Goal: Task Accomplishment & Management: Use online tool/utility

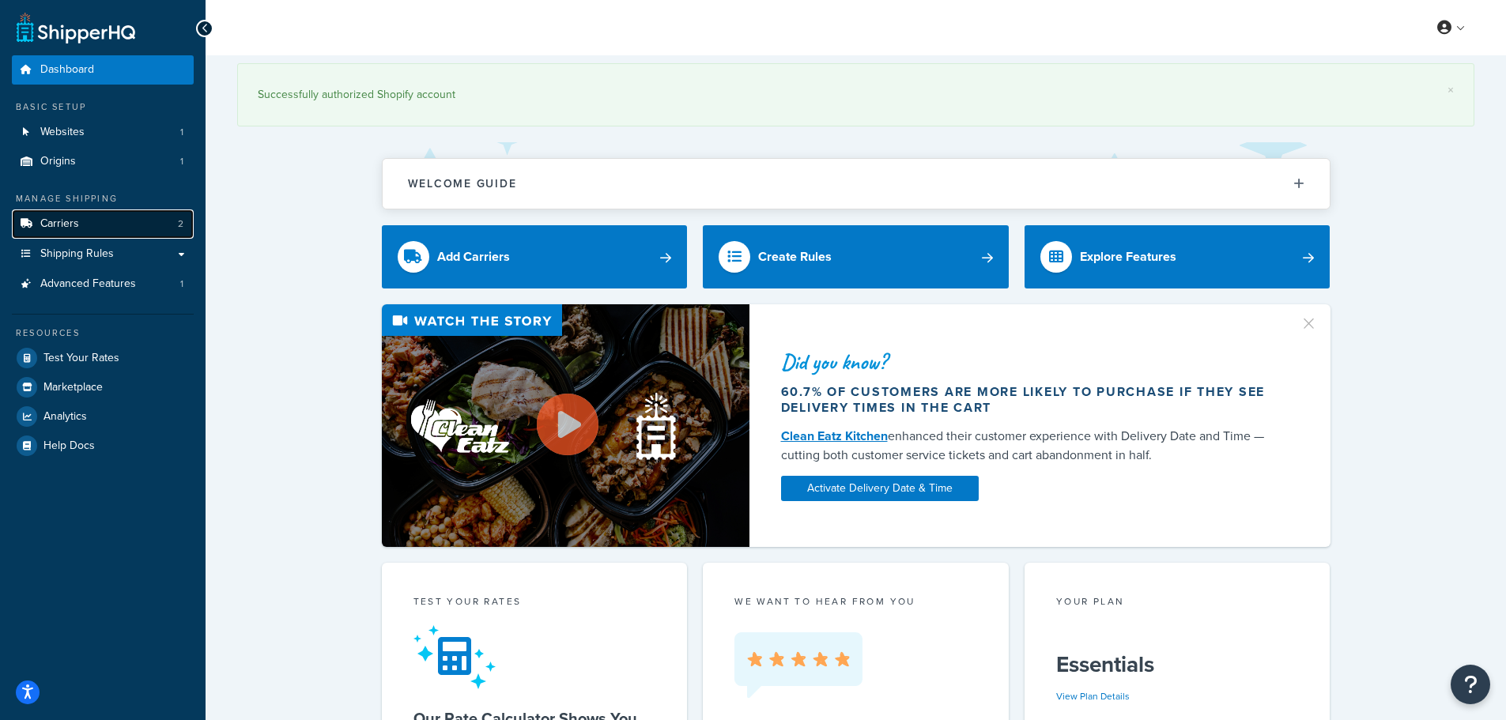
click at [104, 222] on link "Carriers 2" at bounding box center [103, 223] width 182 height 29
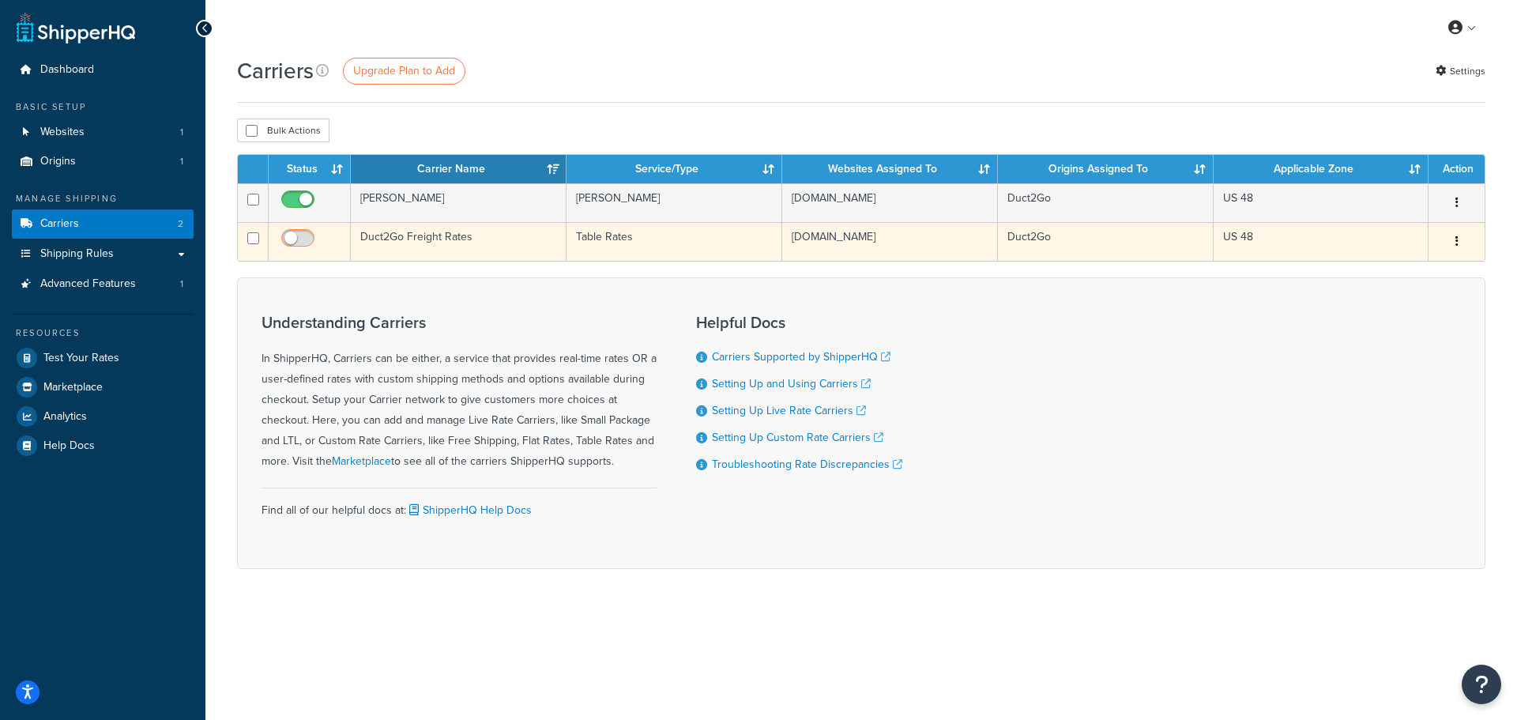
click at [305, 238] on input "checkbox" at bounding box center [299, 242] width 43 height 20
checkbox input "true"
click at [469, 243] on td "Duct2Go Freight Rates" at bounding box center [459, 241] width 216 height 39
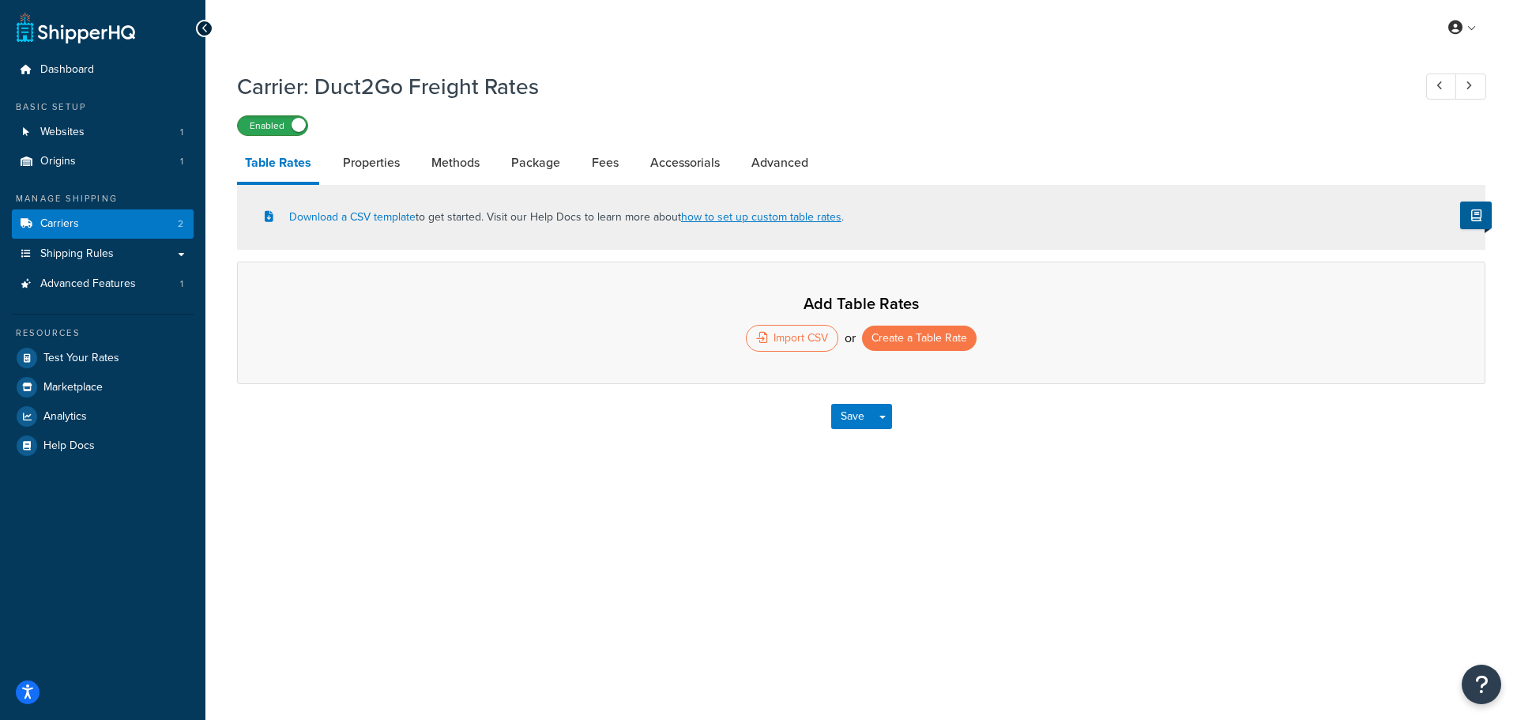
click at [277, 126] on label "Enabled" at bounding box center [273, 125] width 70 height 19
click at [77, 217] on span "Carriers" at bounding box center [59, 223] width 39 height 13
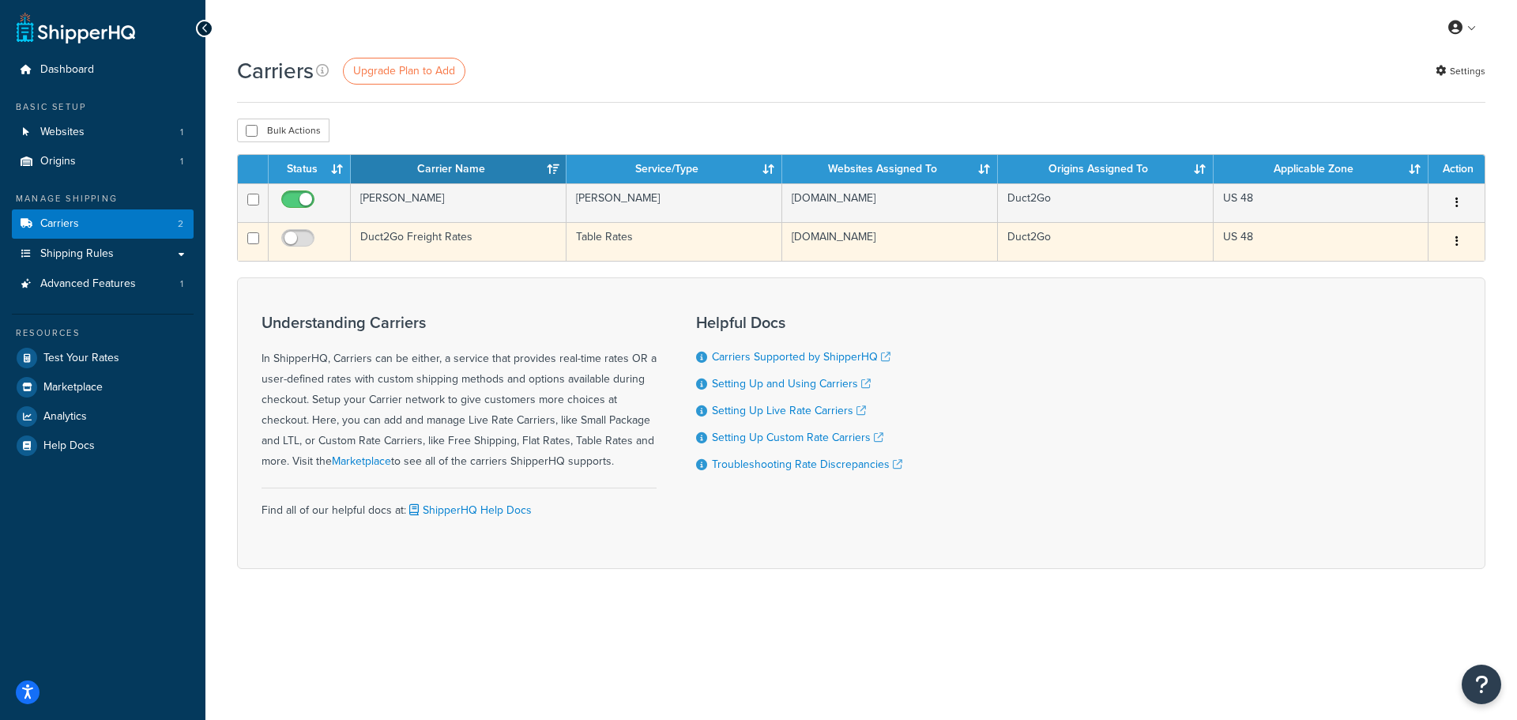
click at [1460, 239] on button "button" at bounding box center [1457, 241] width 22 height 25
click at [1400, 306] on link "Delete" at bounding box center [1392, 306] width 125 height 32
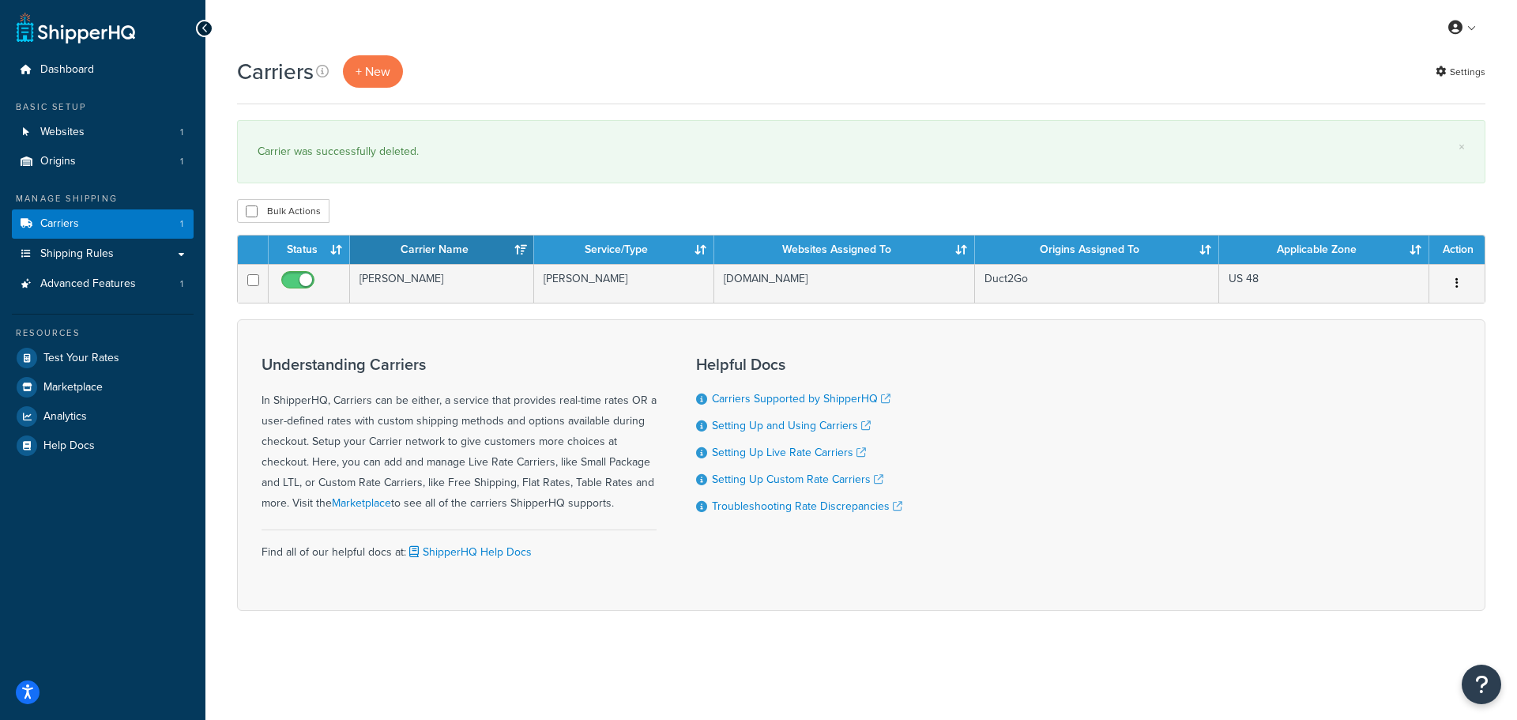
click at [368, 51] on div "My Profile Billing Global Settings Contact Us Logout" at bounding box center [861, 27] width 1312 height 55
click at [370, 65] on button "+ New" at bounding box center [373, 71] width 60 height 32
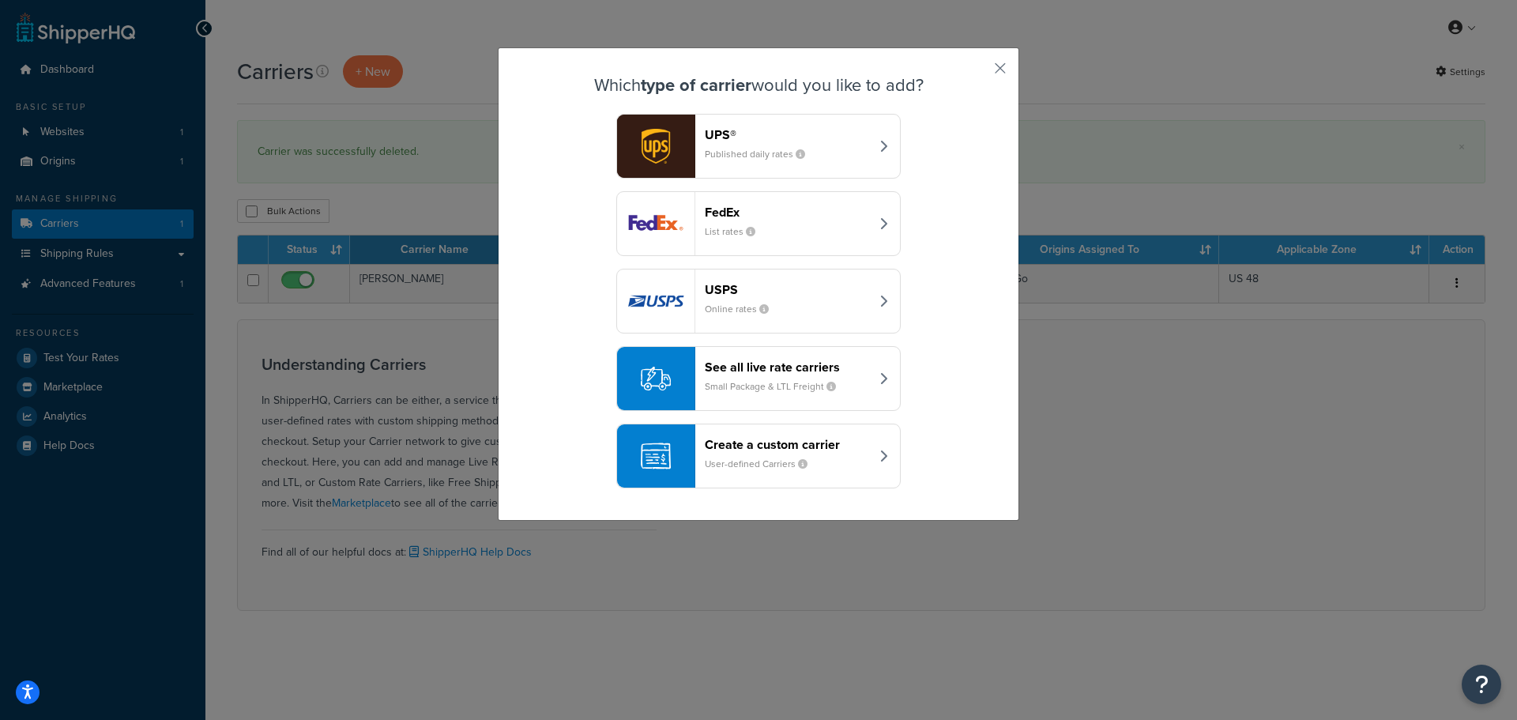
click at [796, 385] on small "Small Package & LTL Freight" at bounding box center [777, 386] width 144 height 14
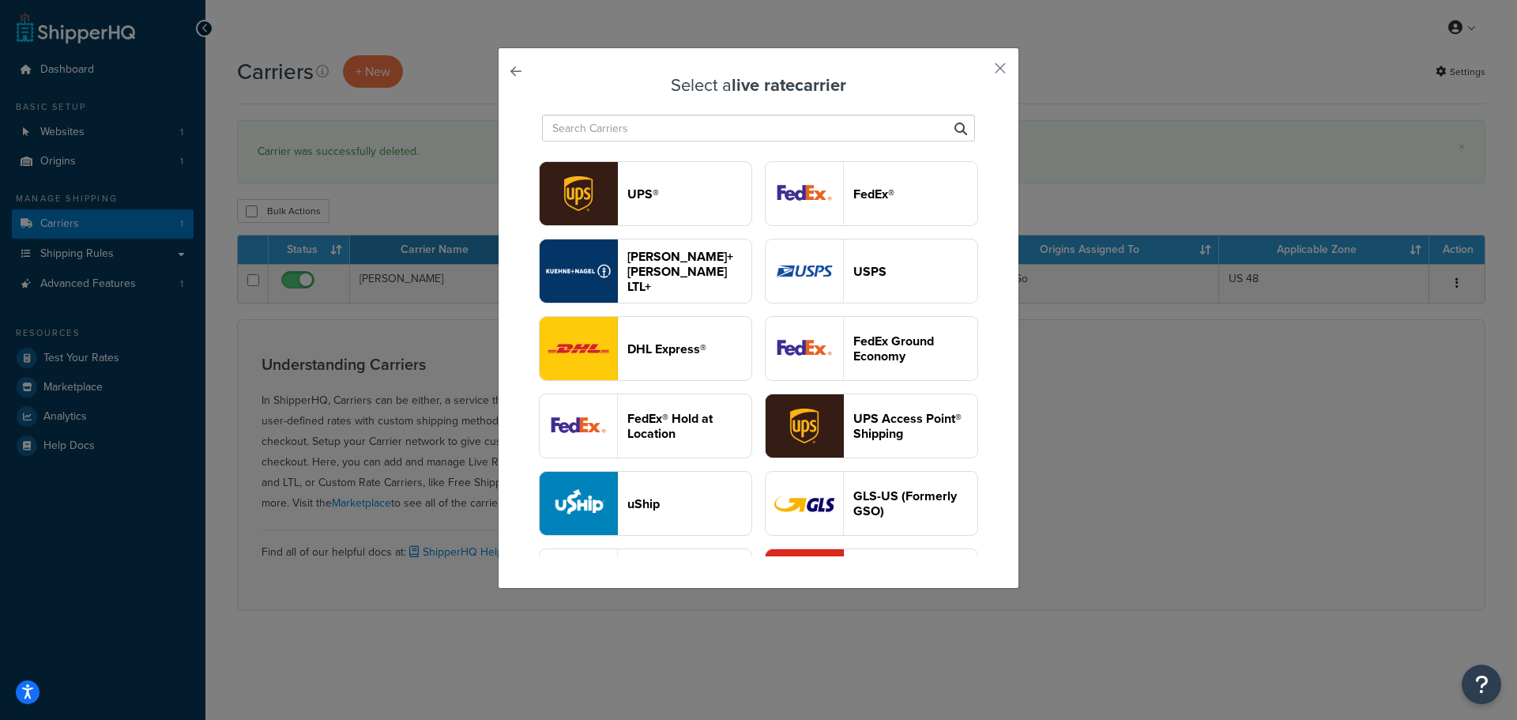
click at [622, 130] on input "text" at bounding box center [758, 128] width 433 height 27
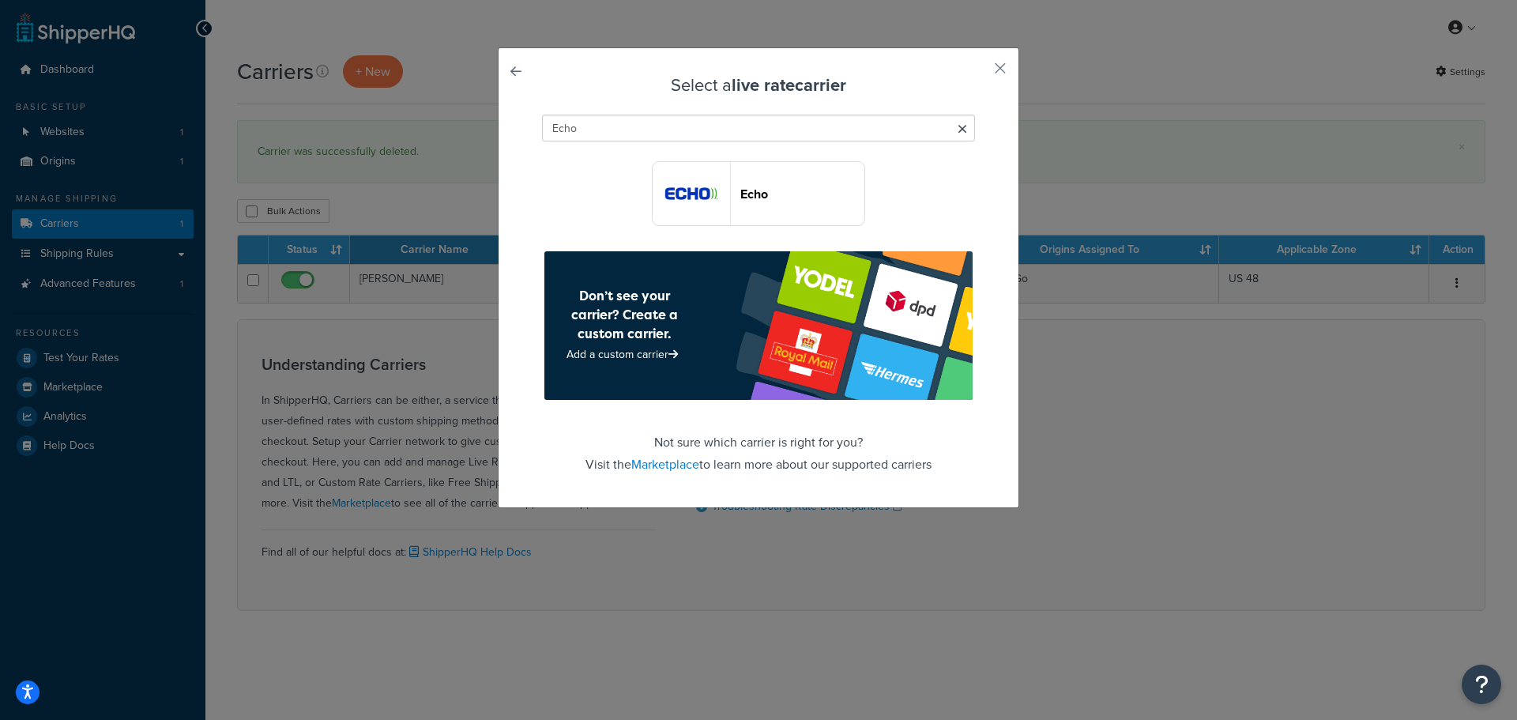
type input "Echo"
click at [760, 194] on header "Echo" at bounding box center [803, 194] width 124 height 15
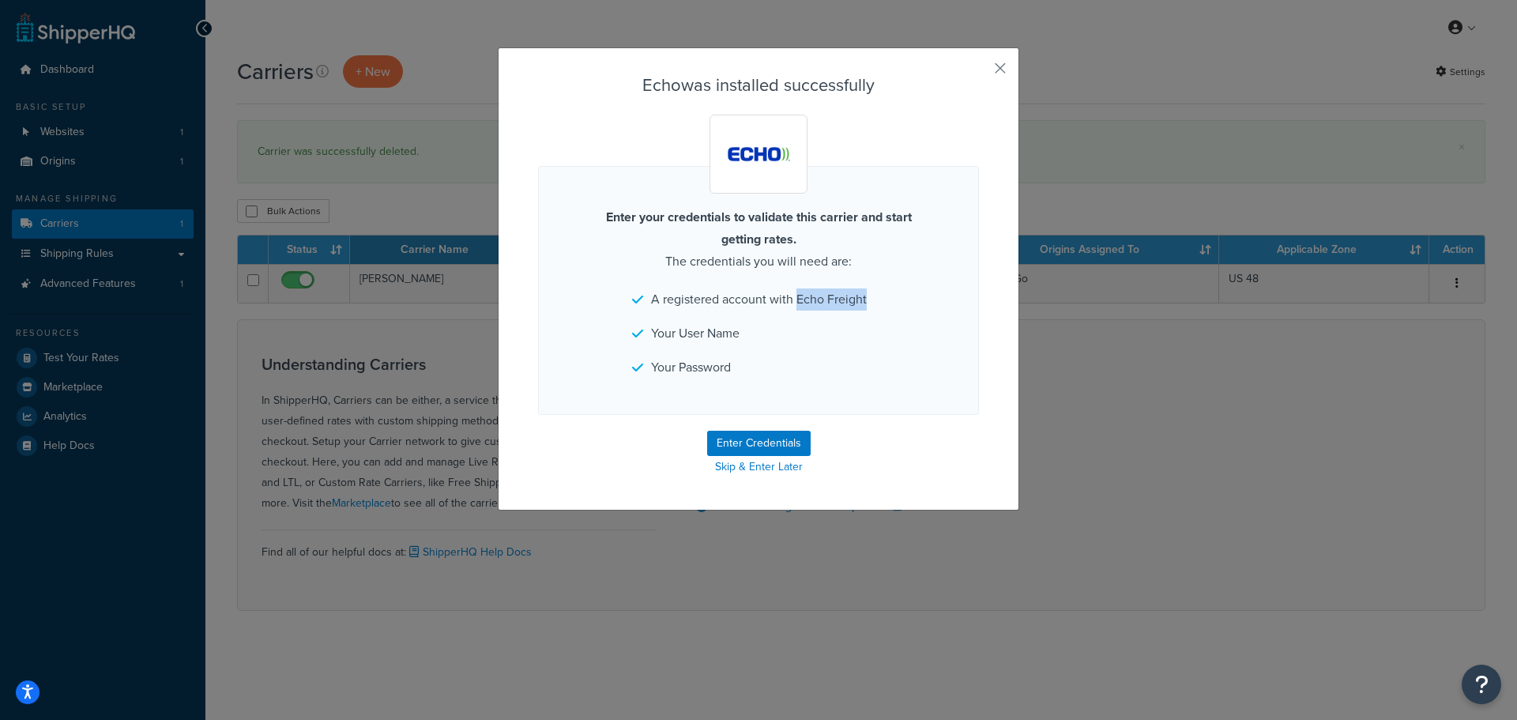
drag, startPoint x: 790, startPoint y: 303, endPoint x: 862, endPoint y: 302, distance: 71.9
click at [862, 302] on li "A registered account with Echo Freight" at bounding box center [758, 299] width 253 height 22
click at [776, 447] on button "Enter Credentials" at bounding box center [759, 443] width 104 height 25
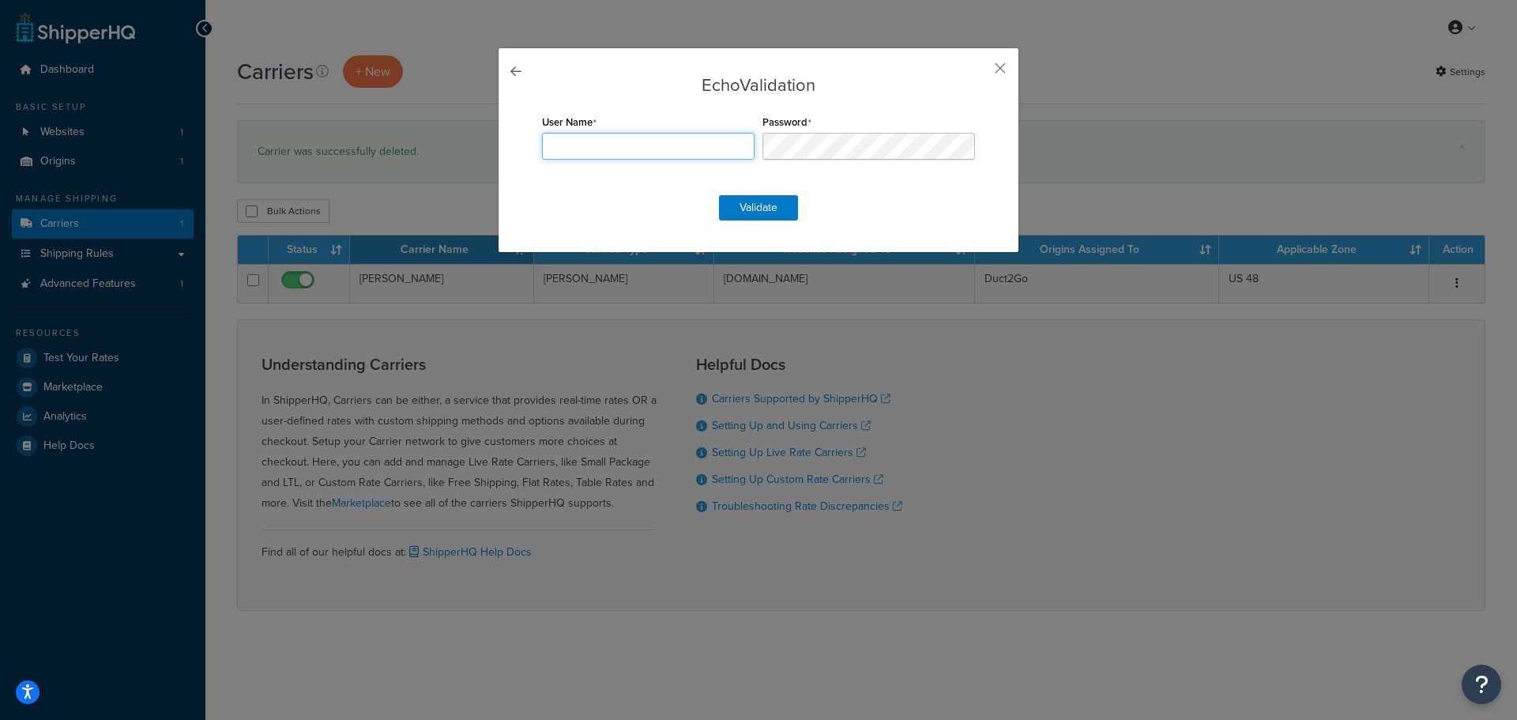
click at [609, 145] on input "User Name" at bounding box center [648, 146] width 213 height 27
type input "Duct2Go"
click at [752, 210] on button "Validate" at bounding box center [758, 207] width 79 height 25
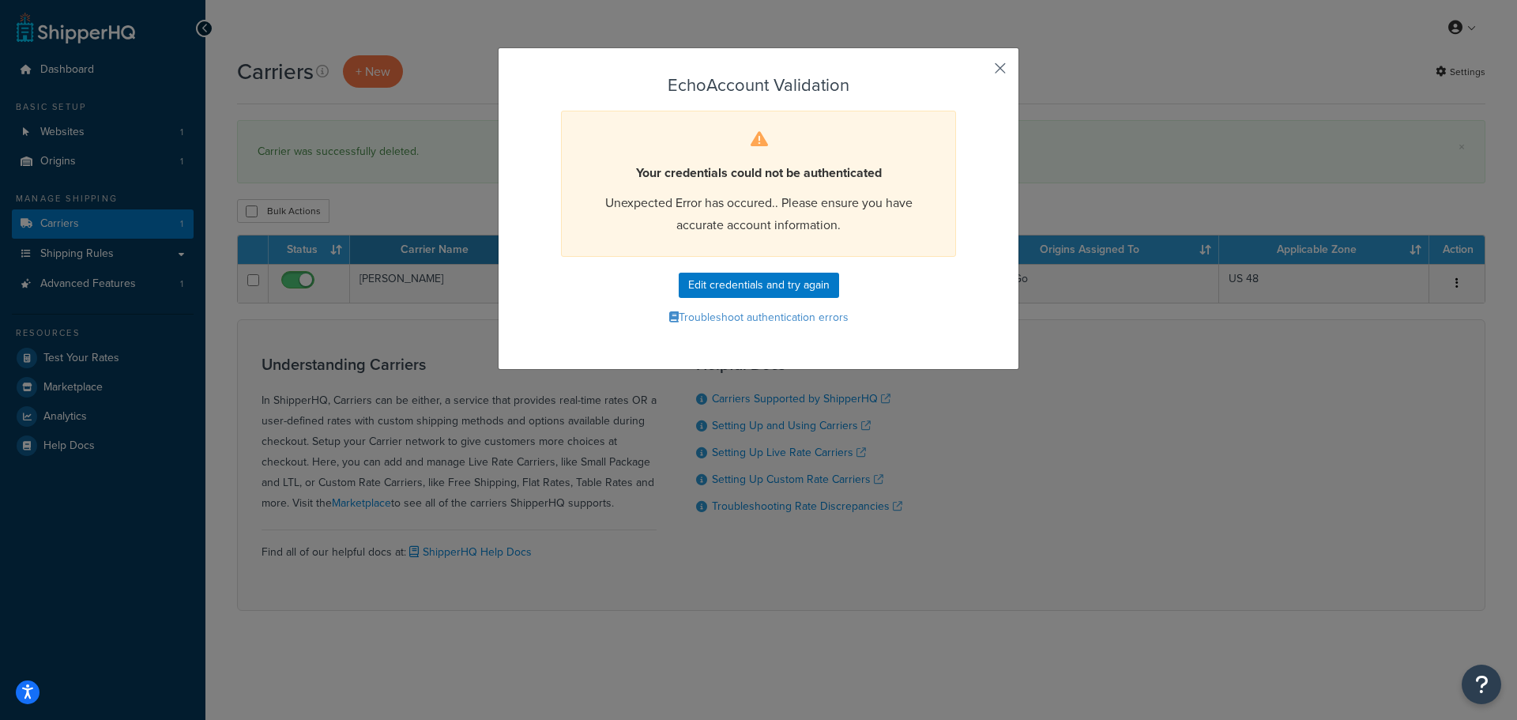
click at [979, 72] on button "button" at bounding box center [977, 74] width 4 height 4
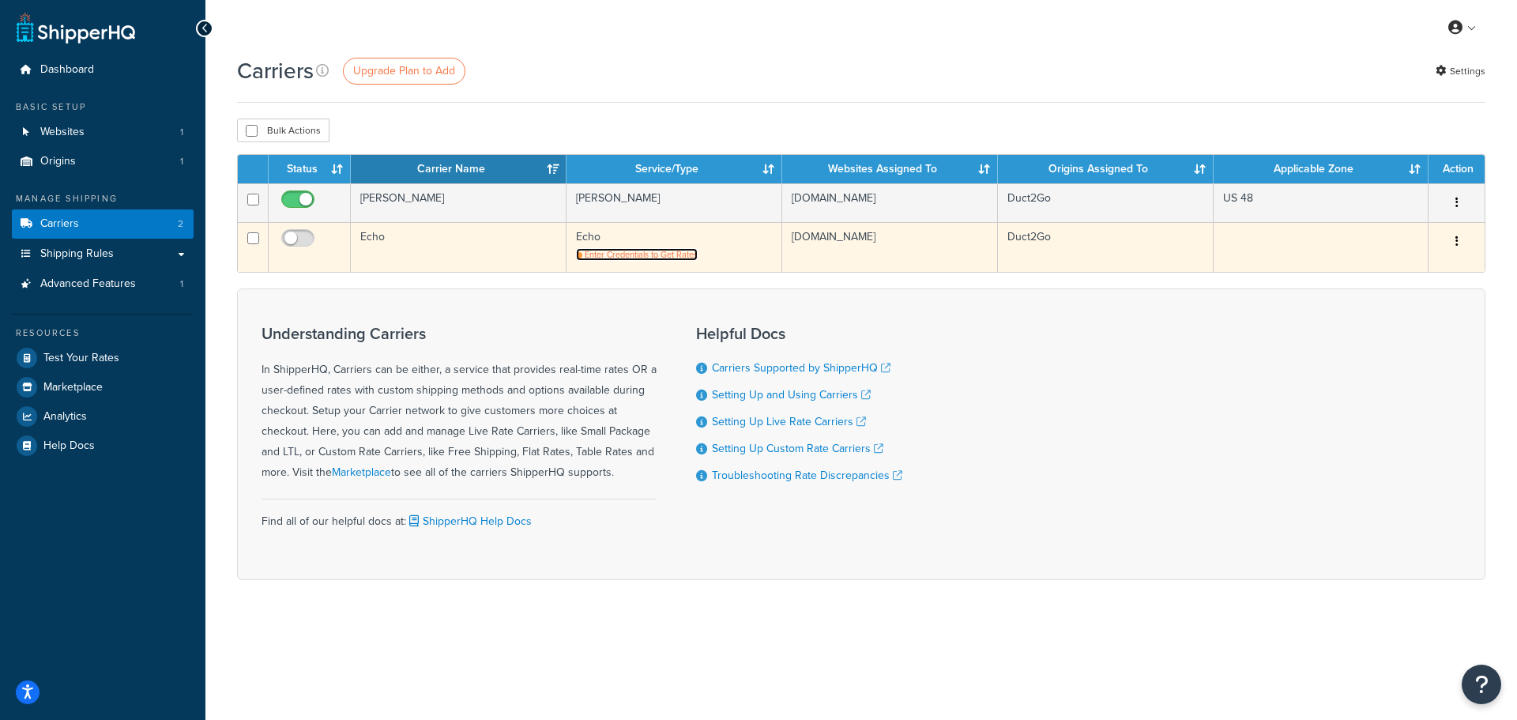
click at [619, 254] on span "Enter Credentials to Get Rates" at bounding box center [641, 254] width 113 height 13
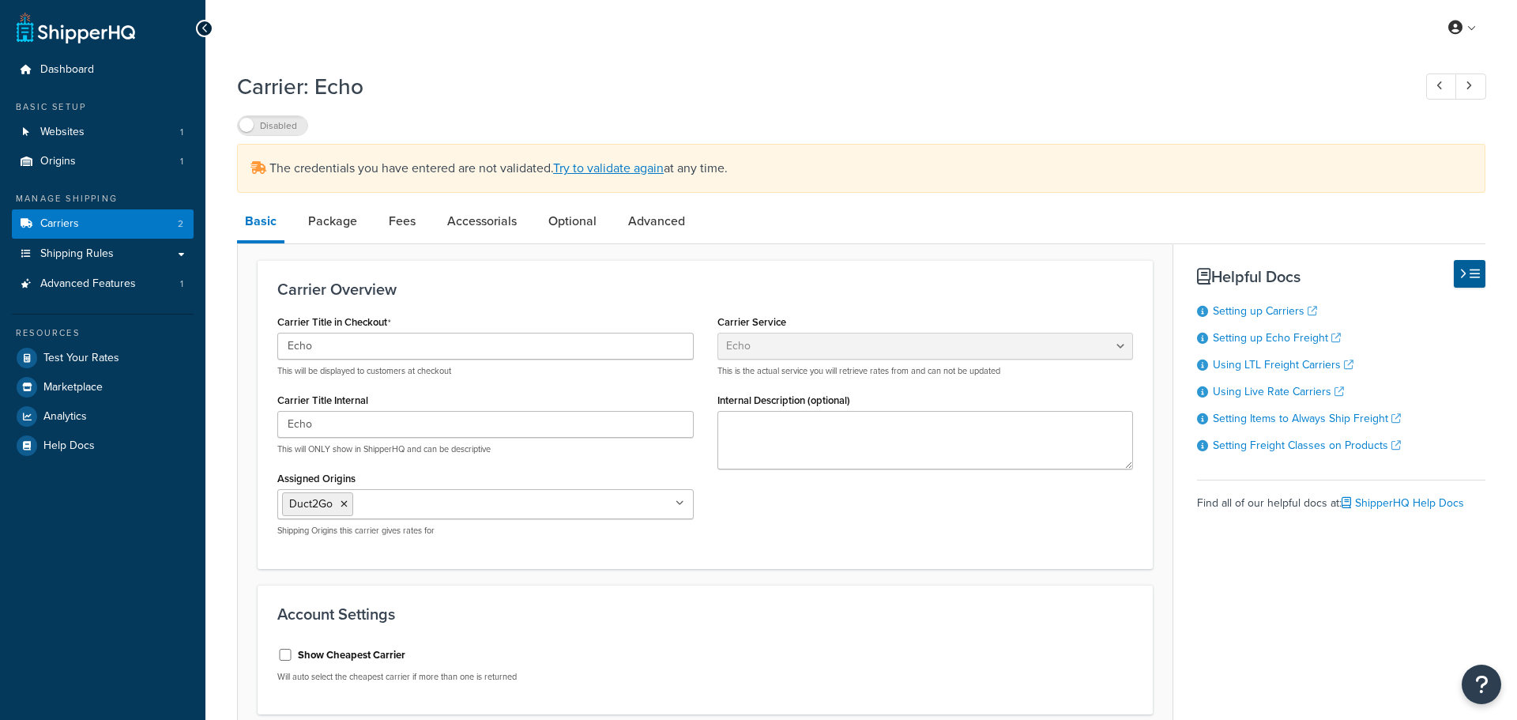
select select "echoFreight"
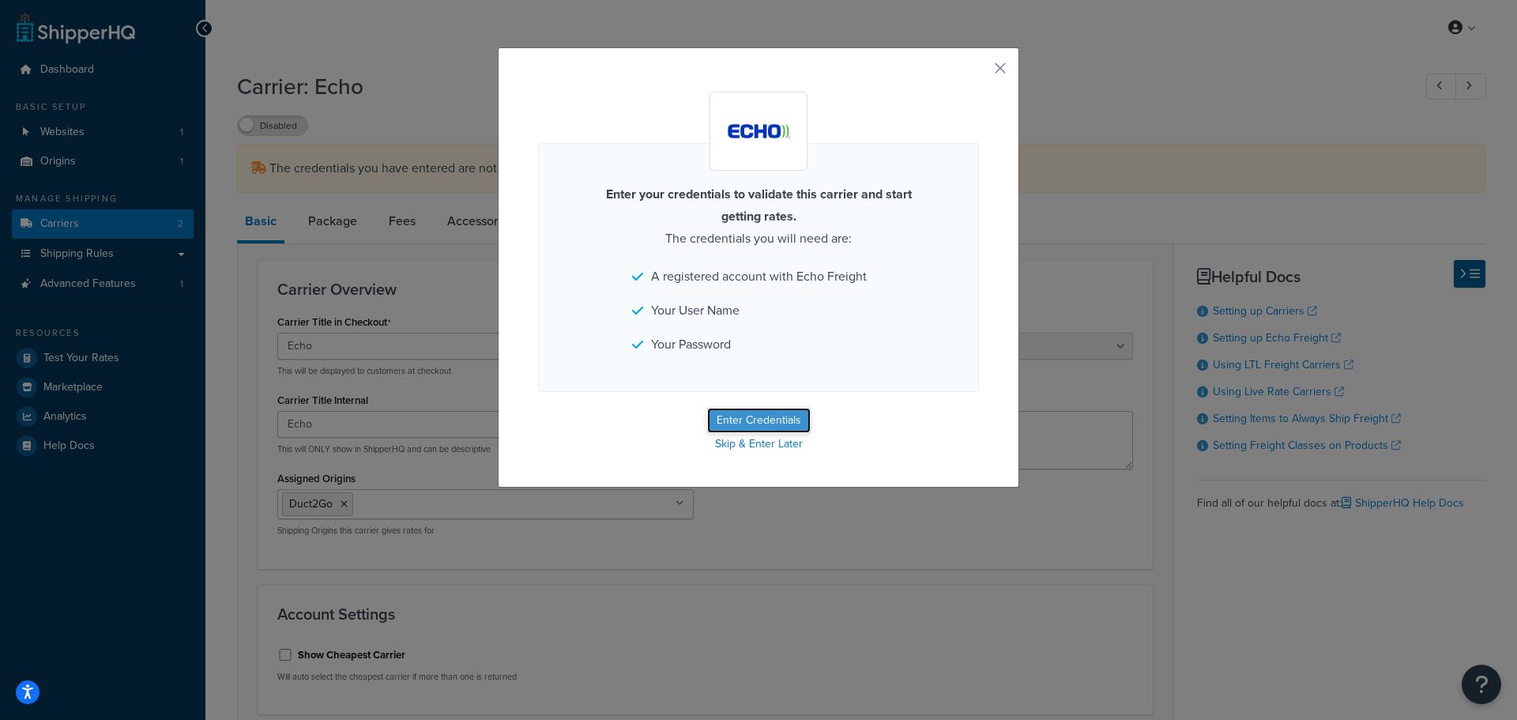
click at [757, 422] on button "Enter Credentials" at bounding box center [759, 420] width 104 height 25
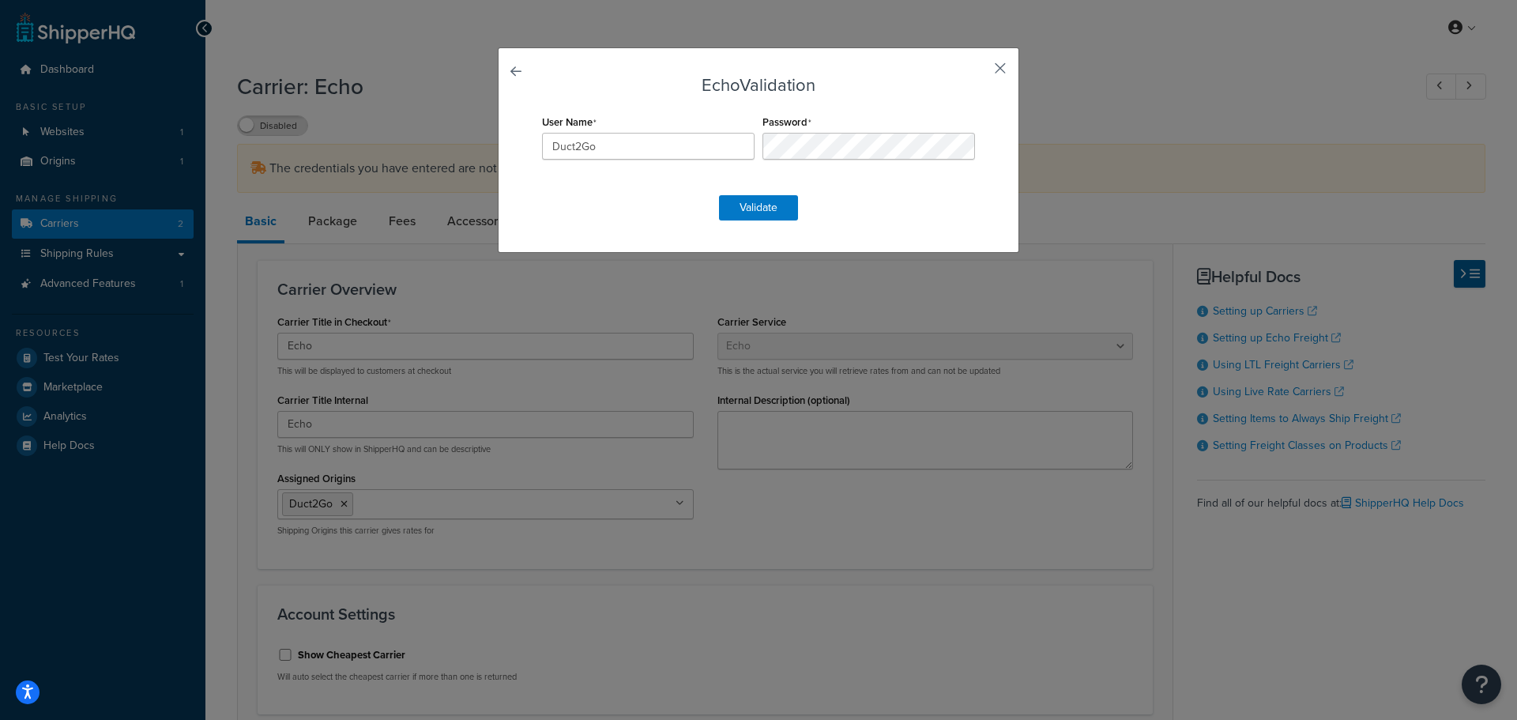
click at [979, 72] on button "button" at bounding box center [977, 74] width 4 height 4
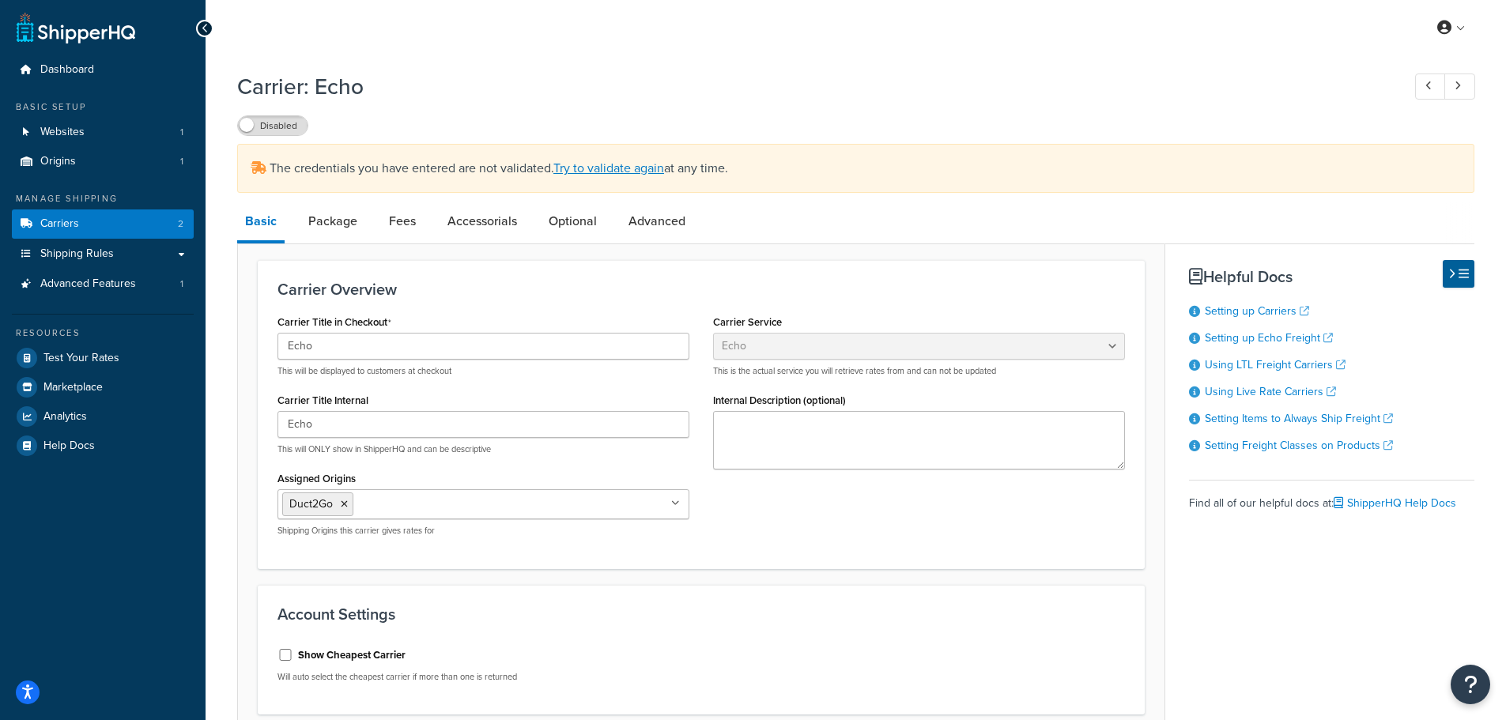
select select "echoFreight"
